Goal: Use online tool/utility: Utilize a website feature to perform a specific function

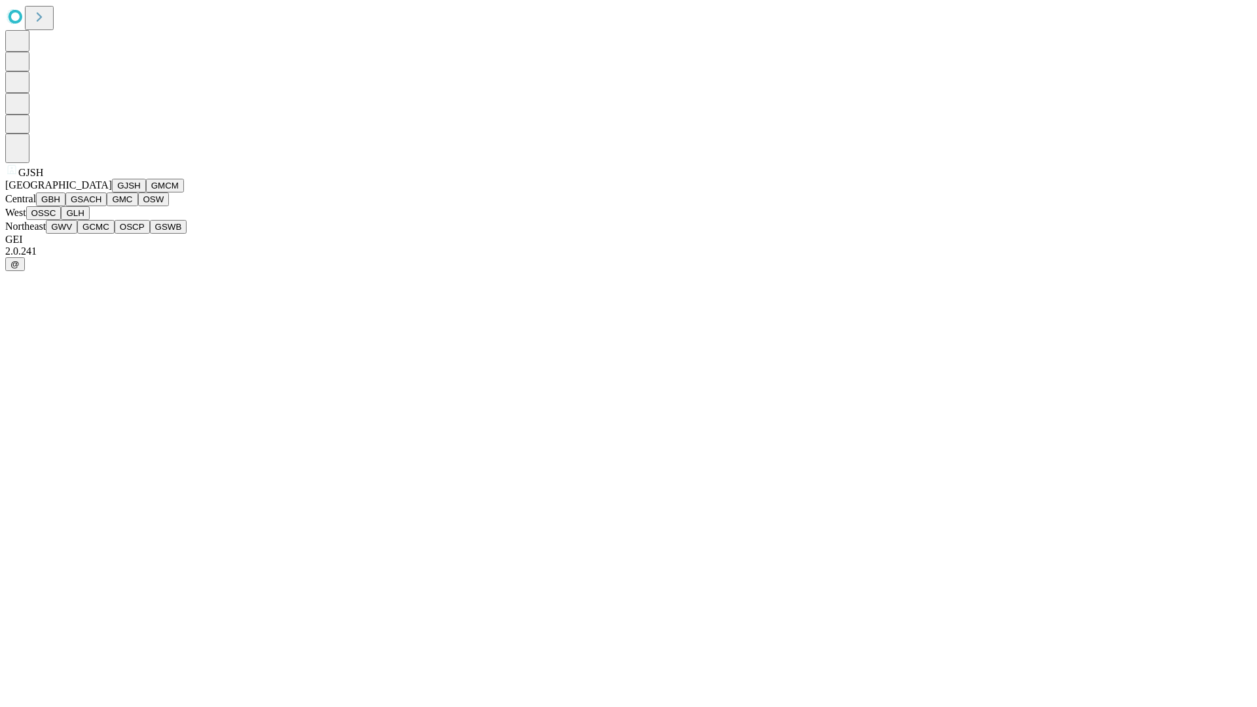
click at [112, 193] on button "GJSH" at bounding box center [129, 186] width 34 height 14
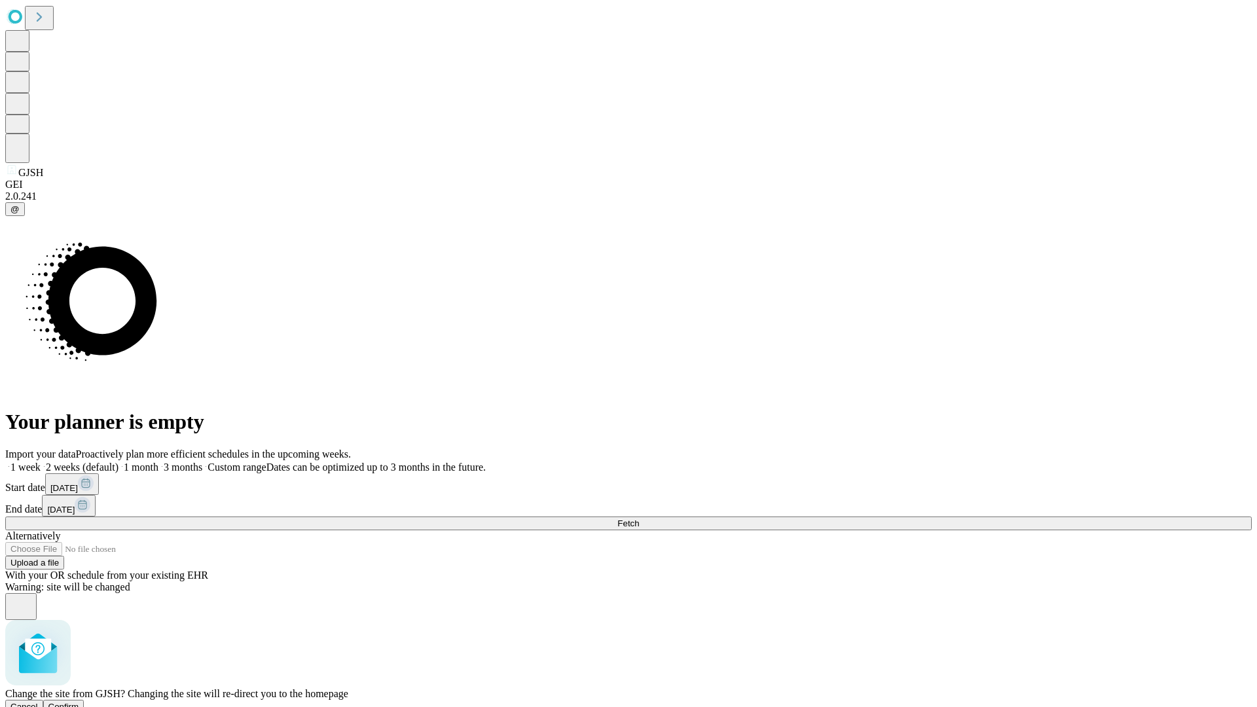
click at [79, 702] on span "Confirm" at bounding box center [63, 707] width 31 height 10
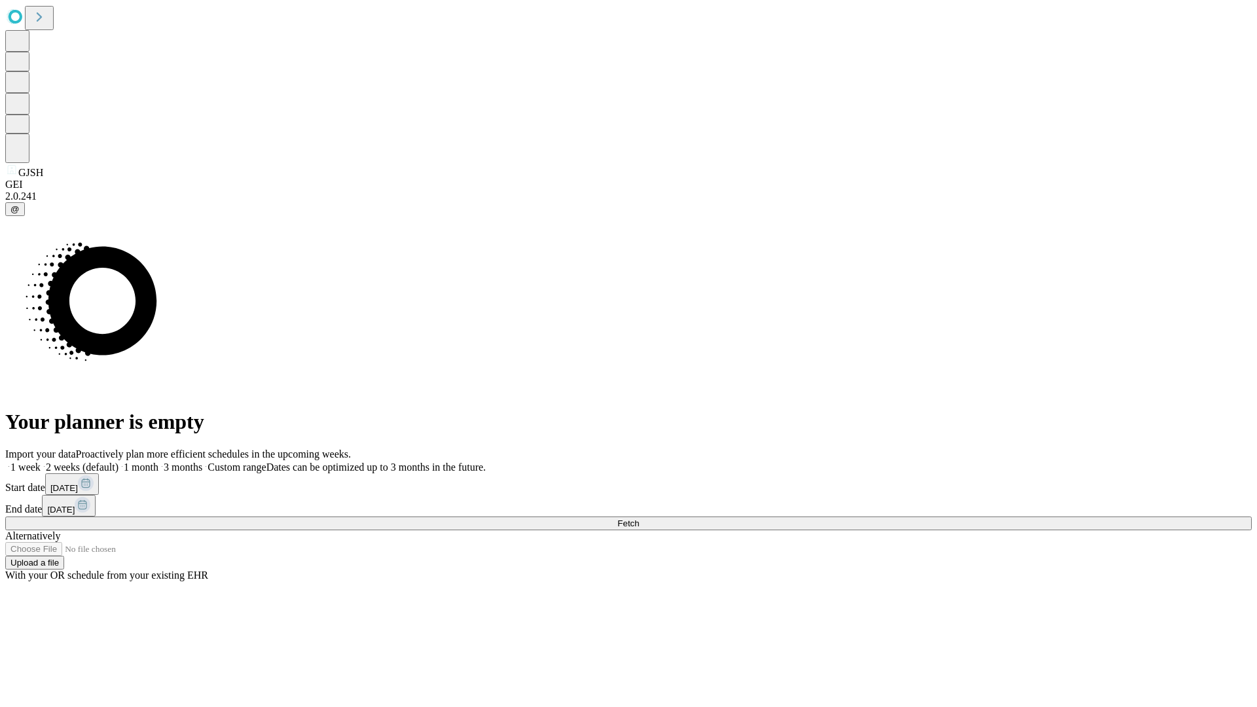
click at [158, 462] on label "1 month" at bounding box center [139, 467] width 40 height 11
click at [639, 519] on span "Fetch" at bounding box center [629, 524] width 22 height 10
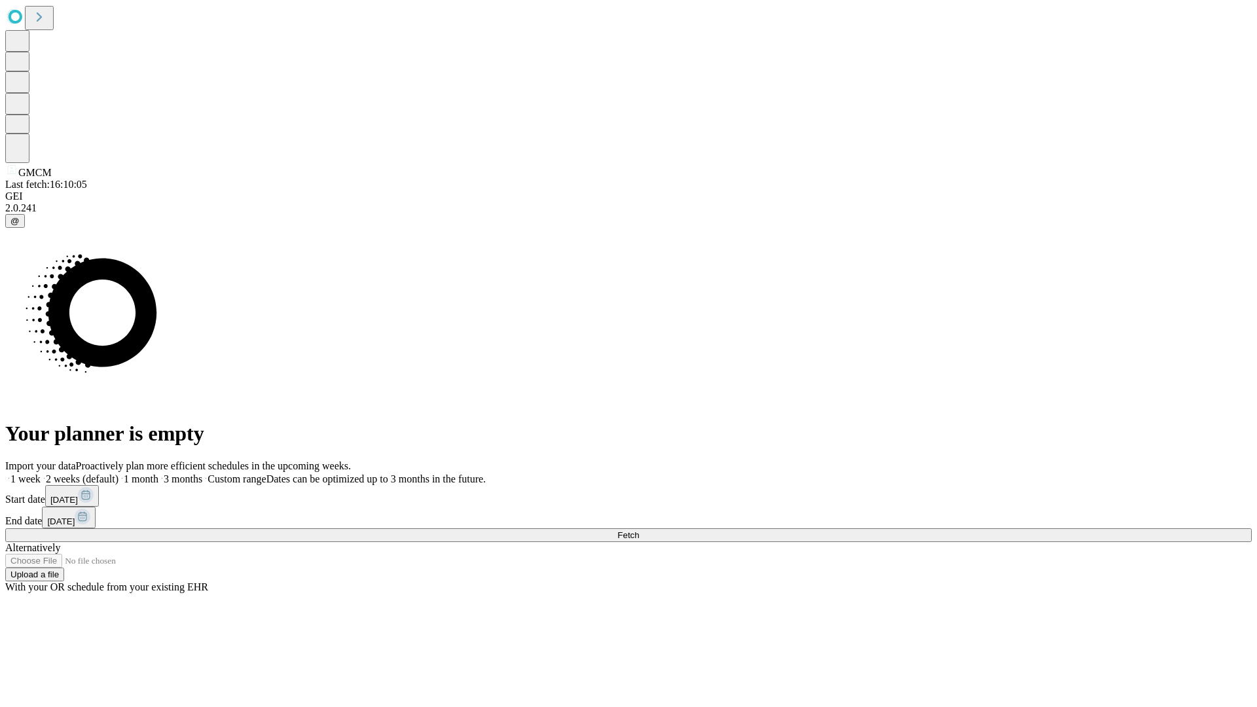
click at [639, 530] on span "Fetch" at bounding box center [629, 535] width 22 height 10
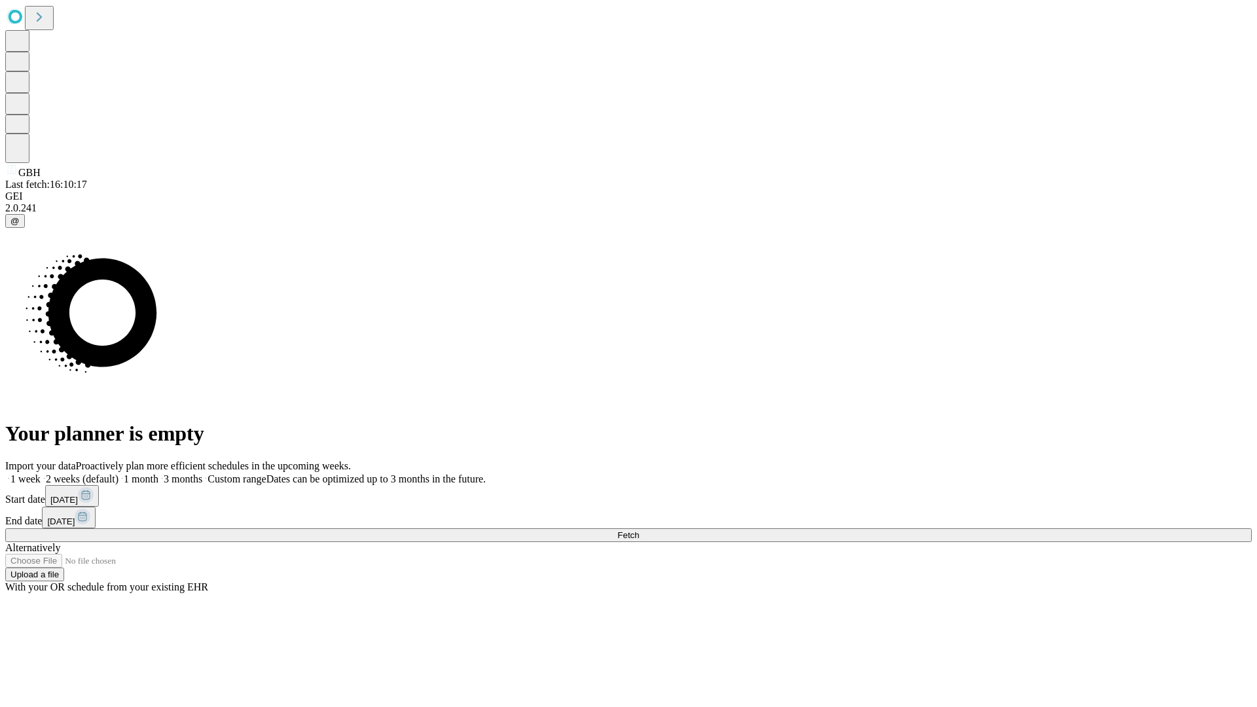
click at [158, 473] on label "1 month" at bounding box center [139, 478] width 40 height 11
click at [639, 530] on span "Fetch" at bounding box center [629, 535] width 22 height 10
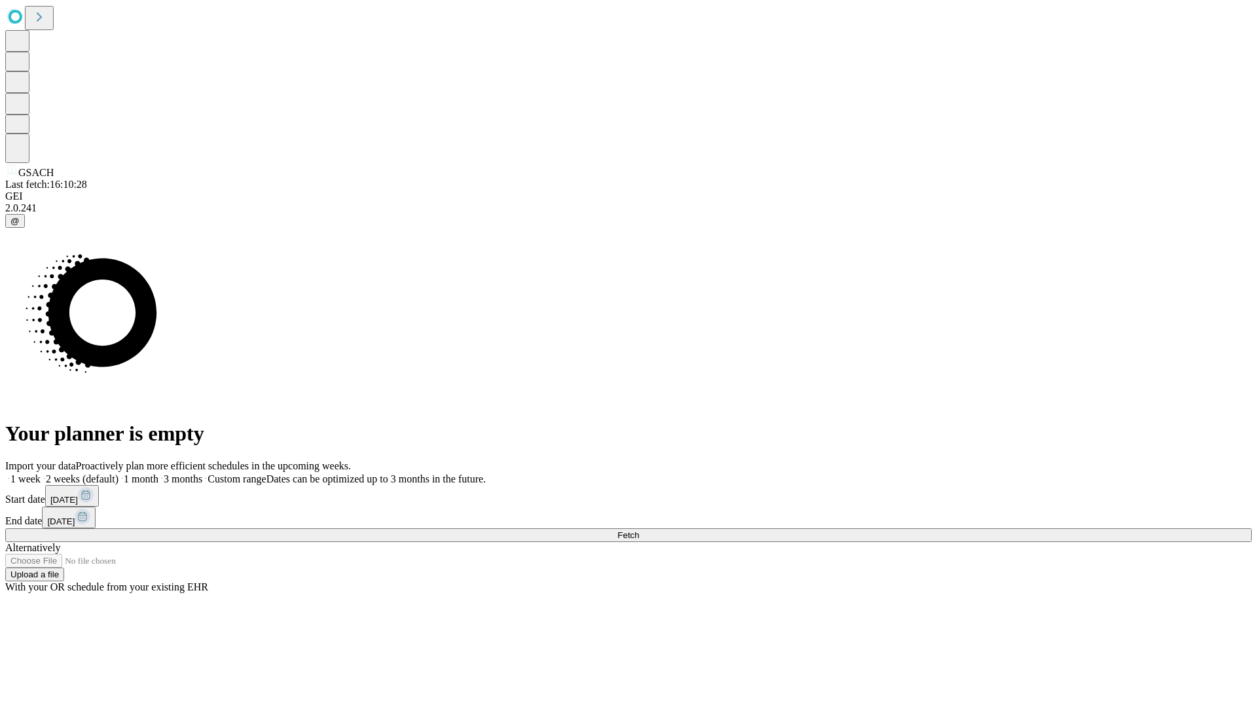
click at [158, 473] on label "1 month" at bounding box center [139, 478] width 40 height 11
click at [639, 530] on span "Fetch" at bounding box center [629, 535] width 22 height 10
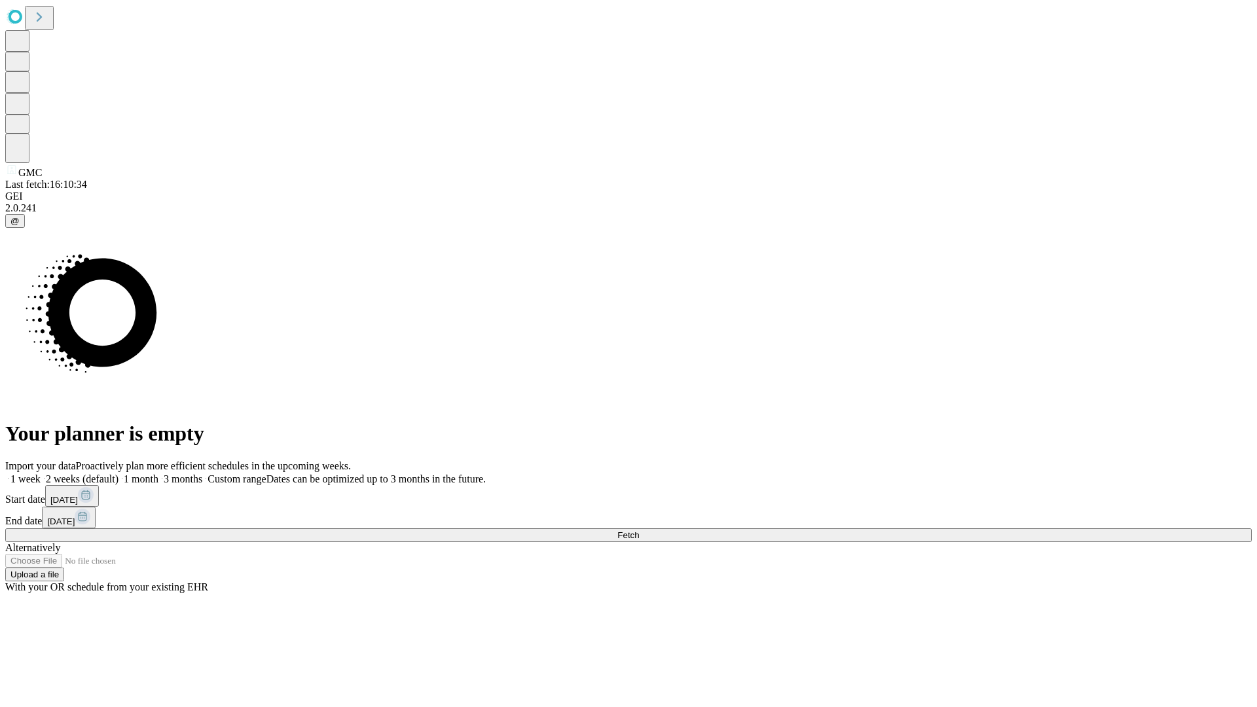
click at [158, 473] on label "1 month" at bounding box center [139, 478] width 40 height 11
click at [639, 530] on span "Fetch" at bounding box center [629, 535] width 22 height 10
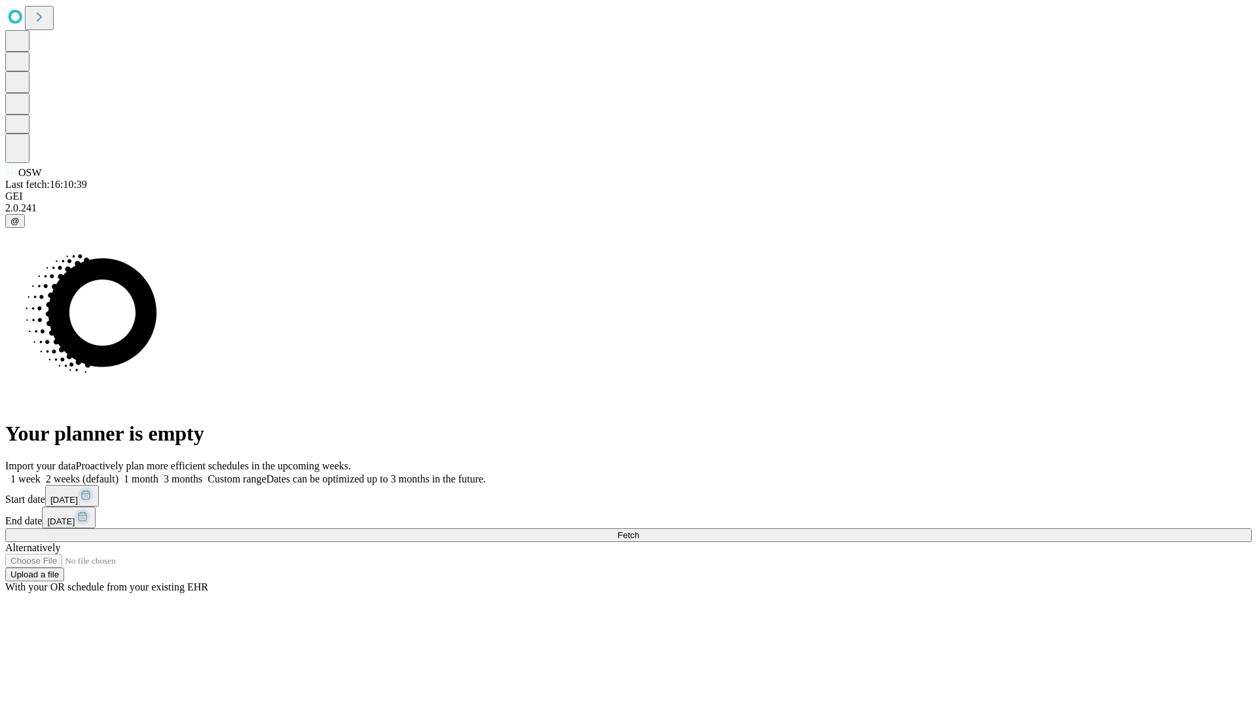
click at [639, 530] on span "Fetch" at bounding box center [629, 535] width 22 height 10
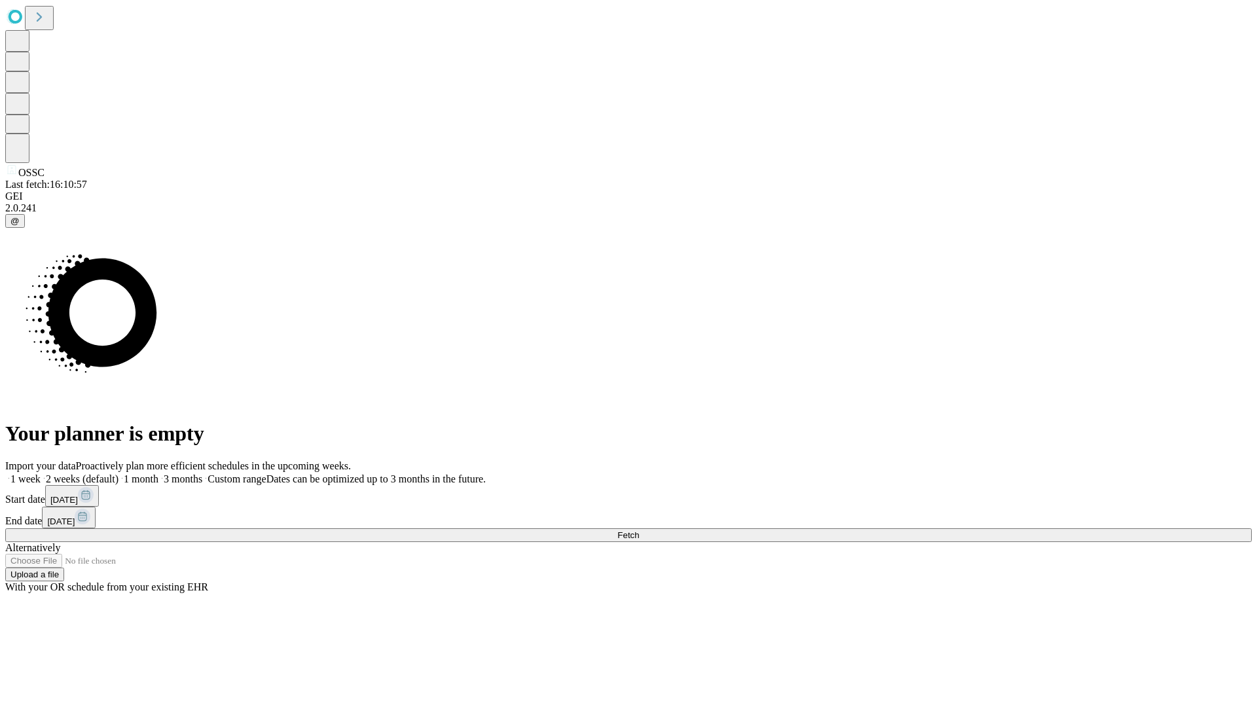
click at [158, 473] on label "1 month" at bounding box center [139, 478] width 40 height 11
click at [639, 530] on span "Fetch" at bounding box center [629, 535] width 22 height 10
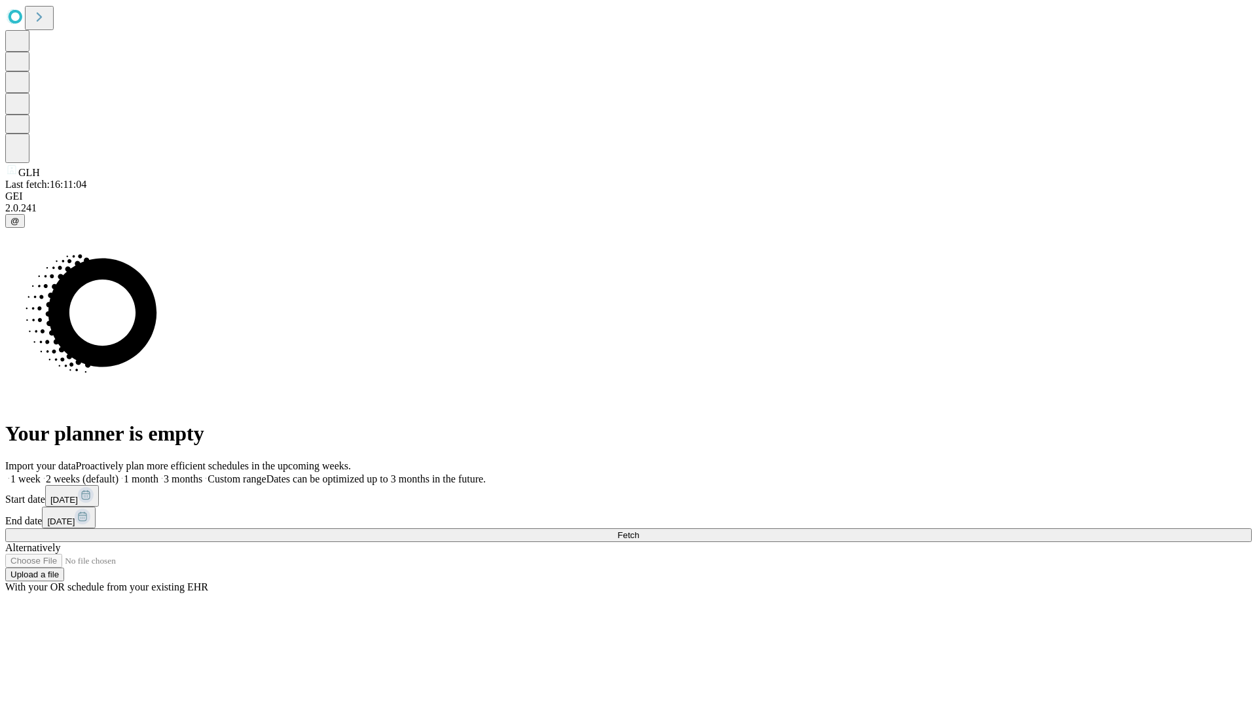
click at [639, 530] on span "Fetch" at bounding box center [629, 535] width 22 height 10
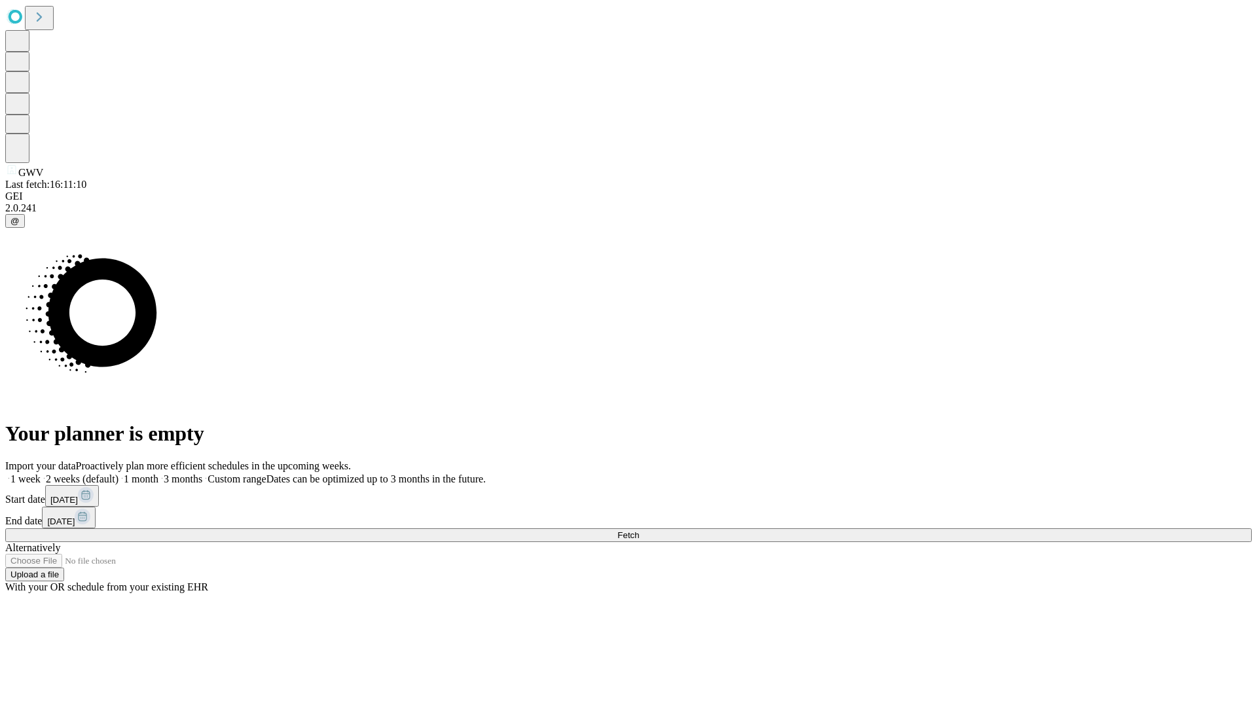
click at [639, 530] on span "Fetch" at bounding box center [629, 535] width 22 height 10
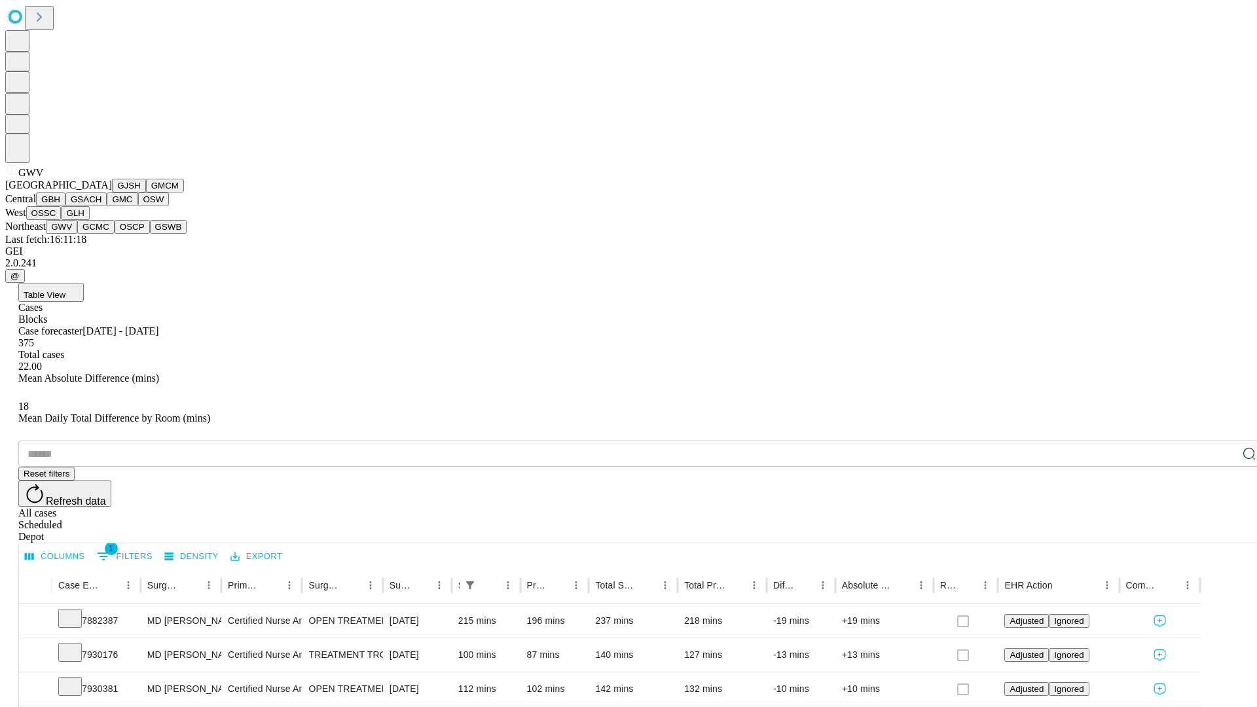
click at [102, 234] on button "GCMC" at bounding box center [95, 227] width 37 height 14
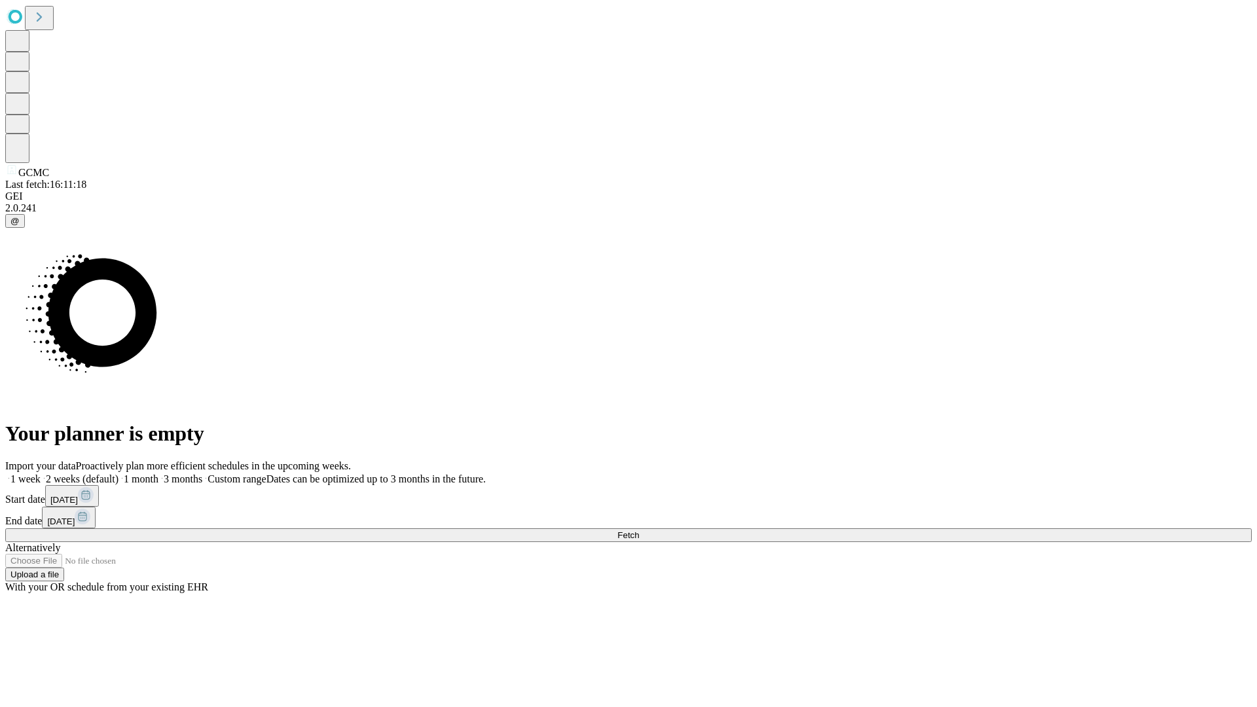
click at [158, 473] on label "1 month" at bounding box center [139, 478] width 40 height 11
click at [639, 530] on span "Fetch" at bounding box center [629, 535] width 22 height 10
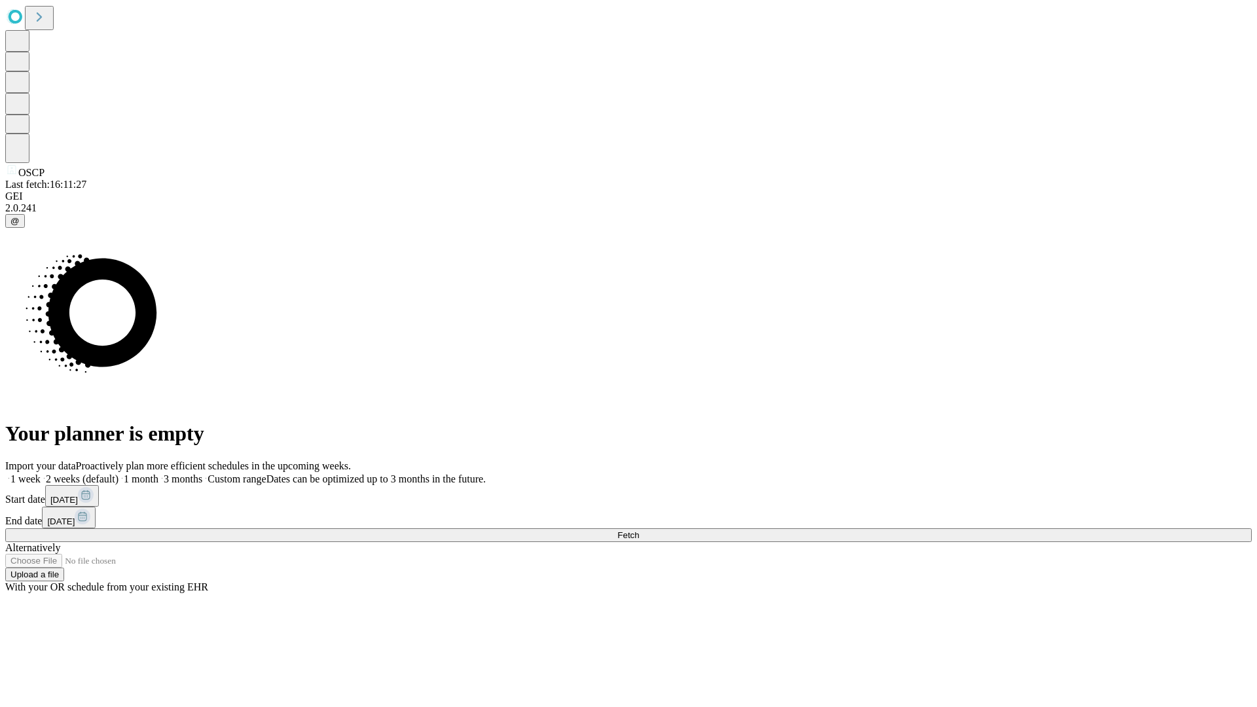
click at [158, 473] on label "1 month" at bounding box center [139, 478] width 40 height 11
click at [639, 530] on span "Fetch" at bounding box center [629, 535] width 22 height 10
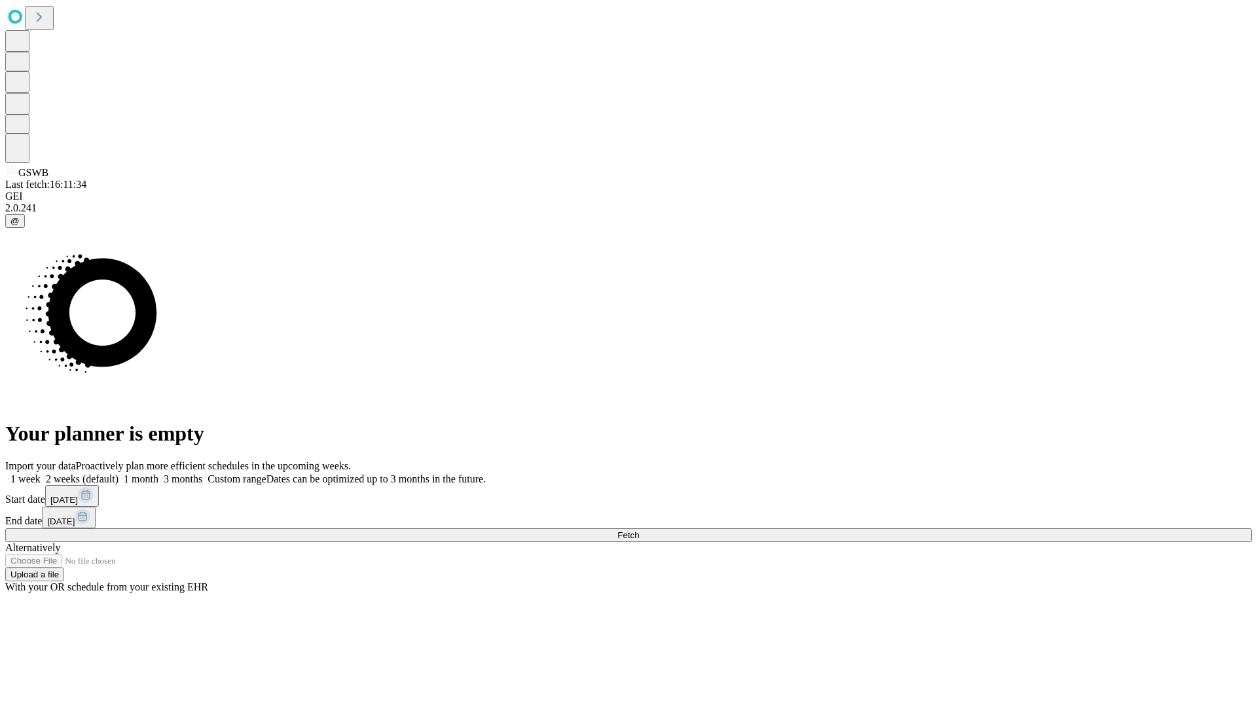
click at [158, 473] on label "1 month" at bounding box center [139, 478] width 40 height 11
click at [639, 530] on span "Fetch" at bounding box center [629, 535] width 22 height 10
